Goal: Find specific page/section: Find specific page/section

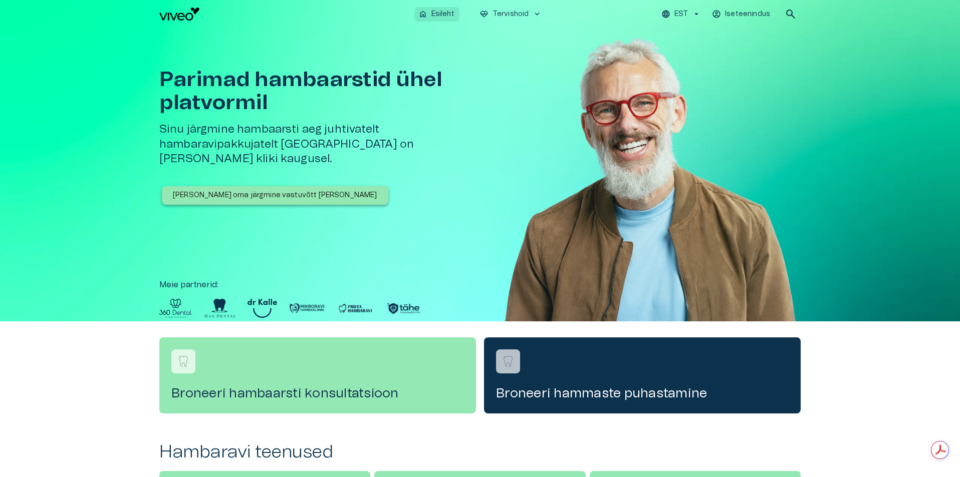
click at [440, 16] on p "Esileht" at bounding box center [442, 14] width 23 height 11
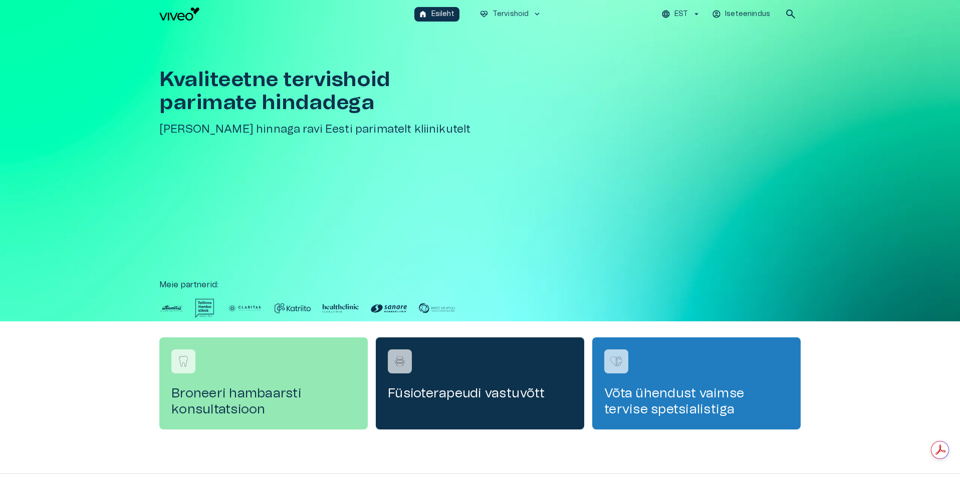
click at [797, 17] on button "search" at bounding box center [790, 14] width 20 height 20
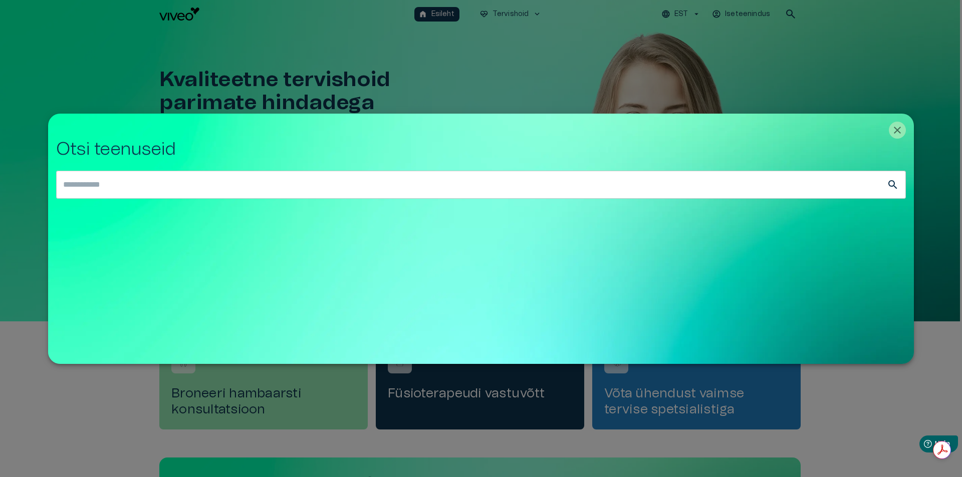
click at [375, 180] on input "text" at bounding box center [471, 185] width 830 height 28
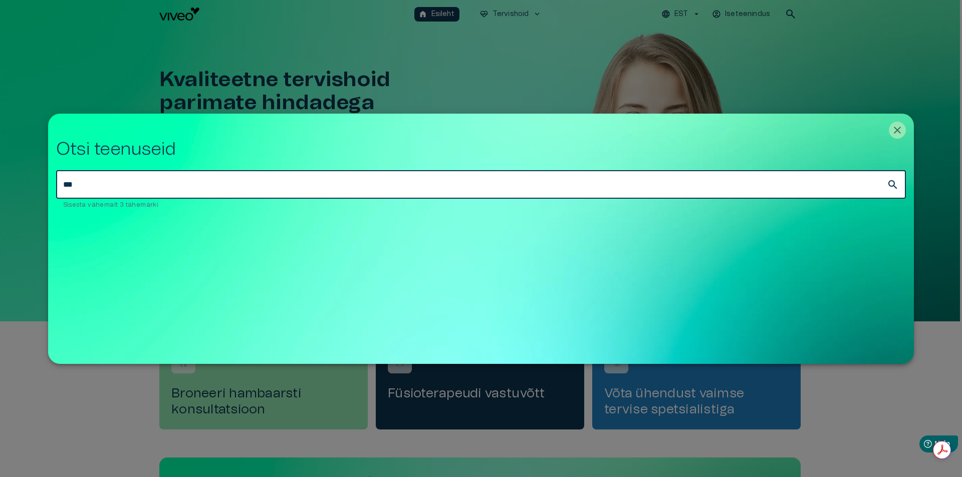
type input "****"
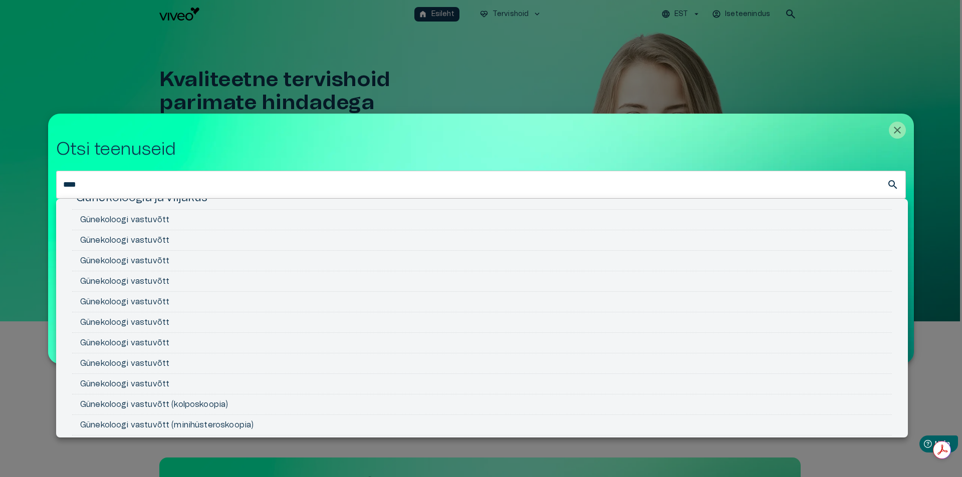
scroll to position [78, 0]
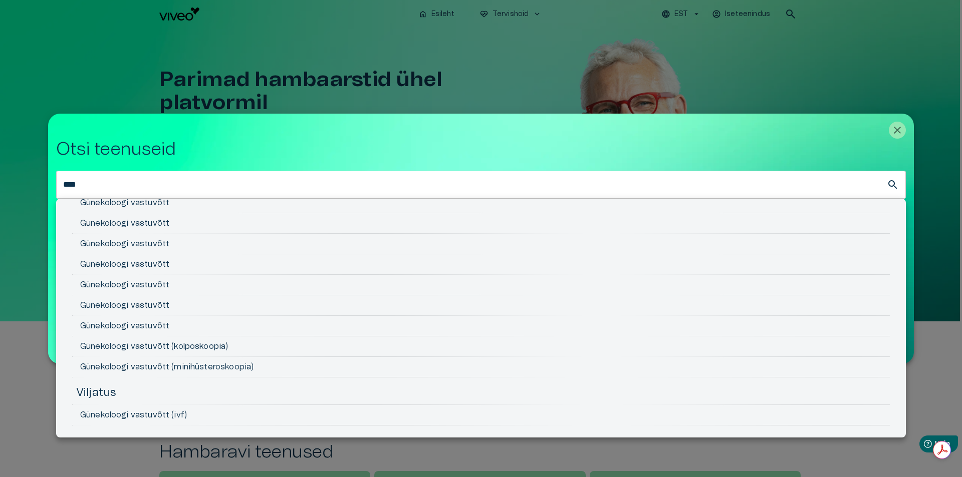
click at [895, 131] on div at bounding box center [481, 238] width 962 height 477
